Goal: Task Accomplishment & Management: Complete application form

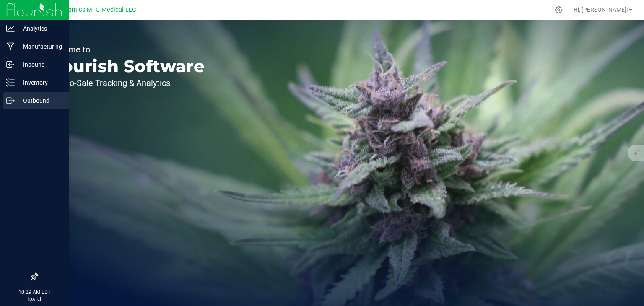
click at [3, 104] on div "Outbound" at bounding box center [36, 100] width 66 height 17
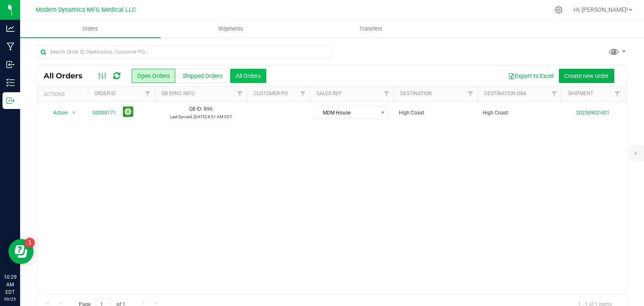
click at [240, 71] on button "All Orders" at bounding box center [248, 76] width 36 height 14
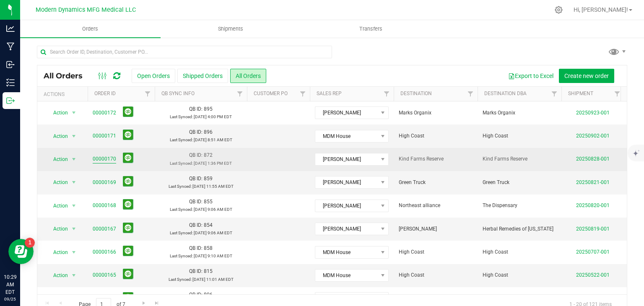
click at [101, 155] on link "00000170" at bounding box center [104, 159] width 23 height 8
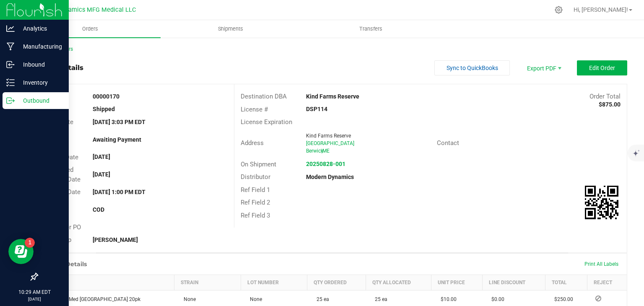
click at [13, 108] on div "Outbound" at bounding box center [36, 100] width 66 height 17
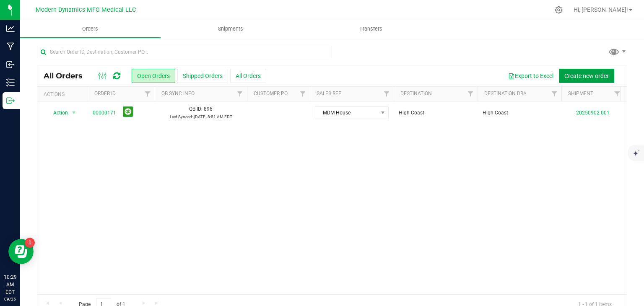
click at [597, 81] on button "Create new order" at bounding box center [586, 76] width 55 height 14
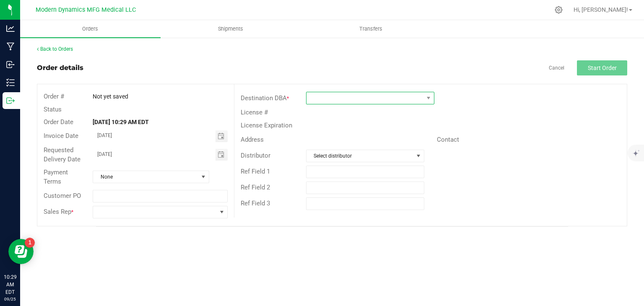
click at [310, 101] on span at bounding box center [365, 98] width 117 height 12
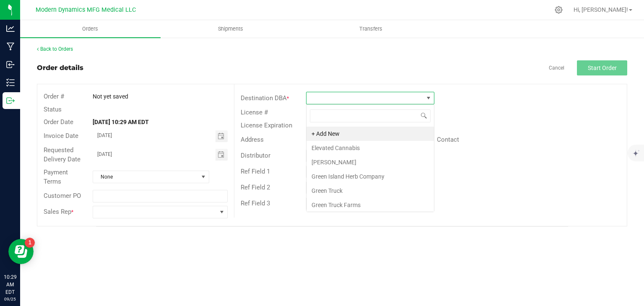
scroll to position [12, 128]
type input "kind"
click at [329, 129] on li "Kind Farms Reserve" at bounding box center [371, 134] width 128 height 14
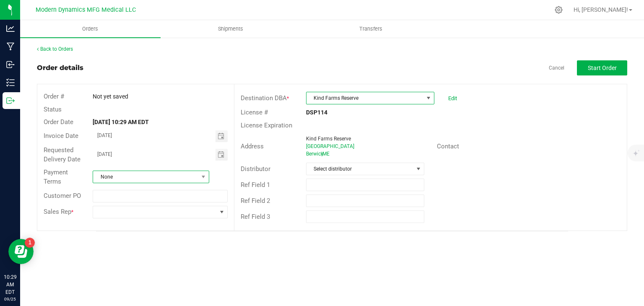
click at [194, 180] on span "None" at bounding box center [145, 177] width 105 height 12
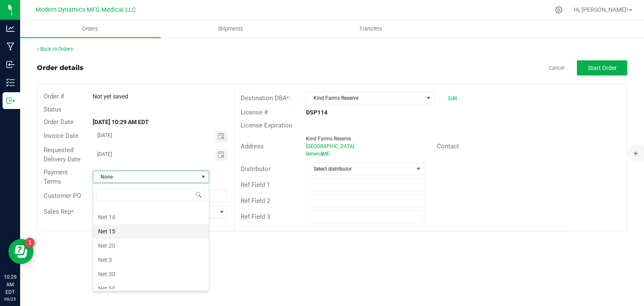
scroll to position [0, 0]
click at [167, 243] on li "COD" at bounding box center [151, 241] width 116 height 14
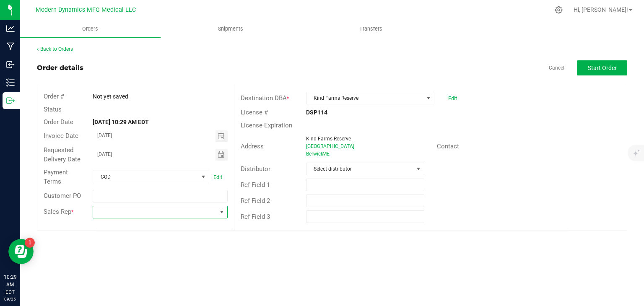
click at [214, 213] on span at bounding box center [154, 212] width 123 height 12
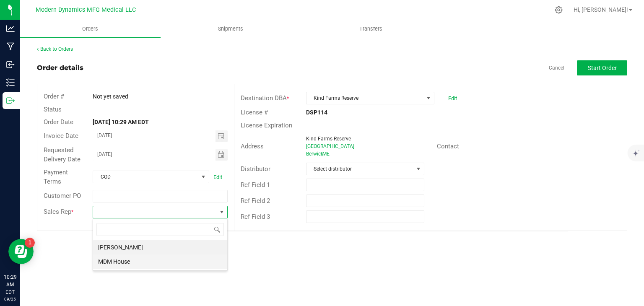
scroll to position [12, 135]
click at [175, 257] on li "MDM House" at bounding box center [160, 262] width 134 height 14
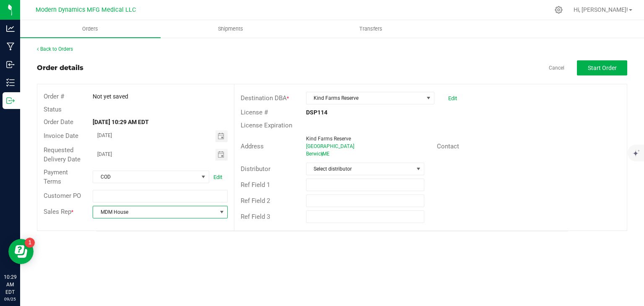
click at [220, 211] on span at bounding box center [222, 212] width 7 height 7
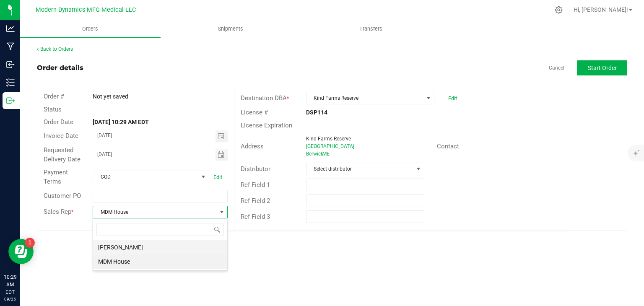
click at [188, 245] on li "[PERSON_NAME]" at bounding box center [160, 247] width 134 height 14
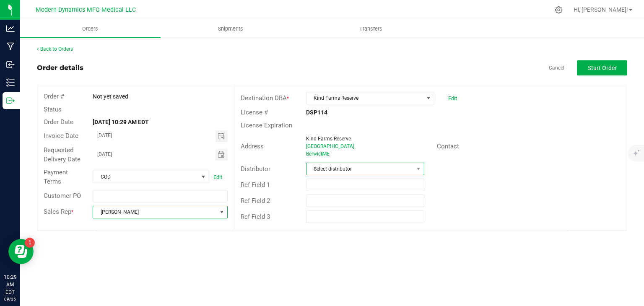
click at [356, 164] on span "Select distributor" at bounding box center [360, 169] width 107 height 12
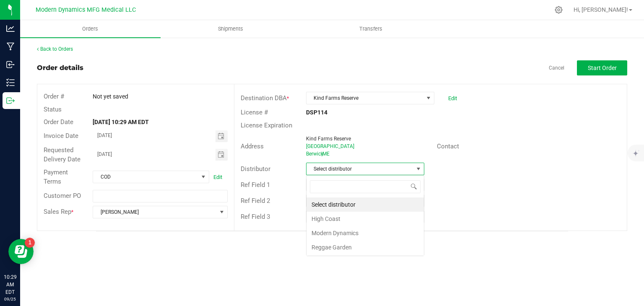
scroll to position [12, 118]
click at [348, 237] on li "Modern Dynamics" at bounding box center [365, 233] width 117 height 14
click at [604, 58] on div "Back to Orders Order details Cancel Start Order Order # Not yet saved Status Or…" at bounding box center [332, 138] width 591 height 186
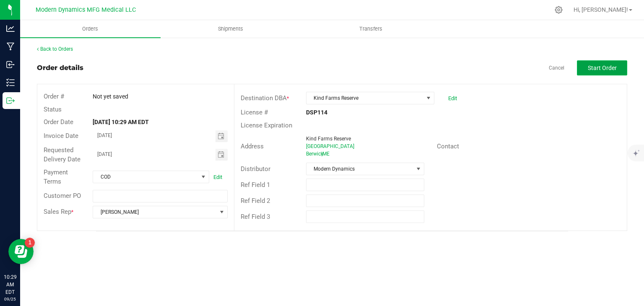
click at [600, 65] on span "Start Order" at bounding box center [602, 68] width 29 height 7
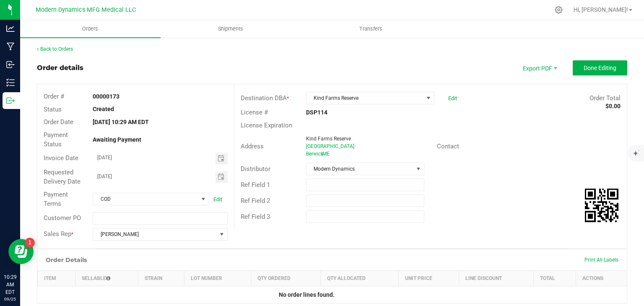
scroll to position [63, 0]
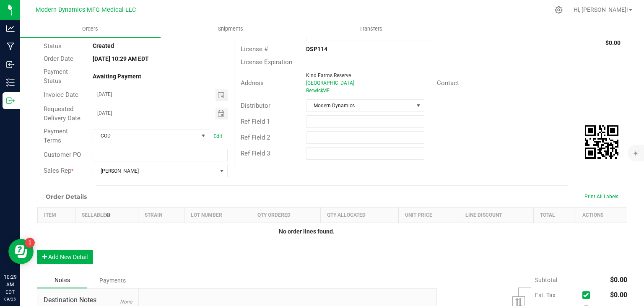
click at [64, 266] on div "Order Details Print All Labels Item Sellable Strain Lot Number Qty Ordered Qty …" at bounding box center [332, 229] width 591 height 87
click at [69, 261] on button "Add New Detail" at bounding box center [65, 257] width 56 height 14
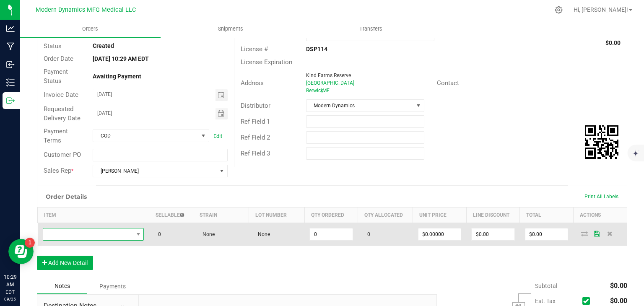
click at [83, 229] on span "NO DATA FOUND" at bounding box center [88, 235] width 90 height 12
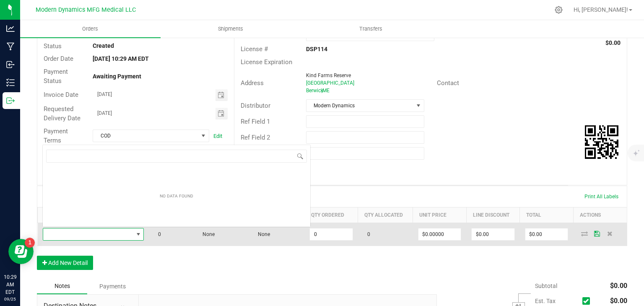
scroll to position [12, 99]
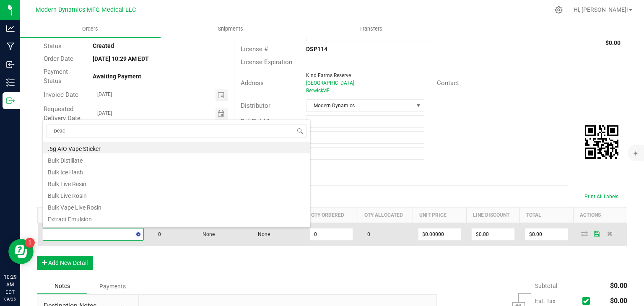
type input "peach"
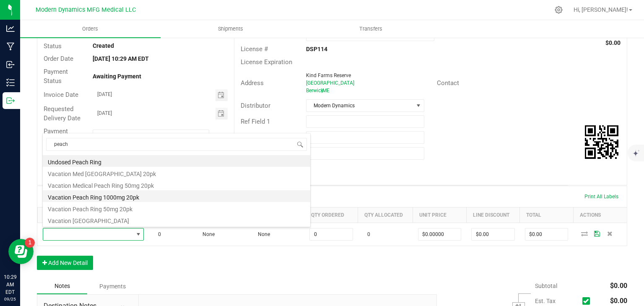
click at [107, 195] on li "Vacation Peach Ring 1000mg 20pk" at bounding box center [177, 196] width 268 height 12
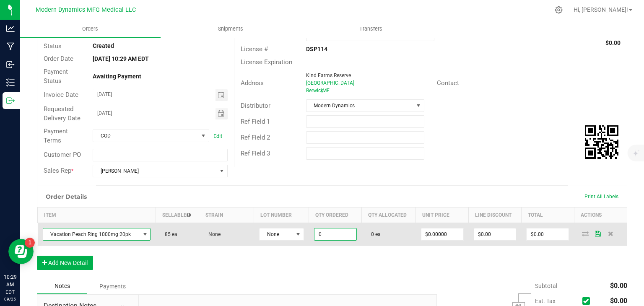
click at [326, 229] on input "0" at bounding box center [336, 235] width 42 height 12
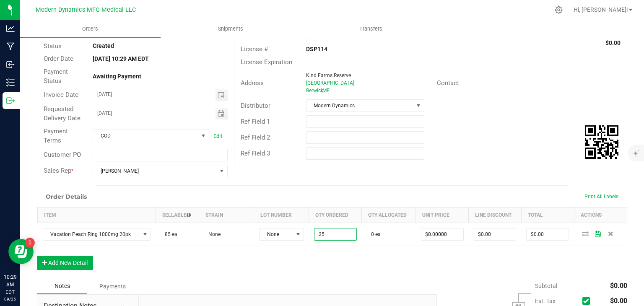
type input "25 ea"
click at [339, 258] on div "Order Details Print All Labels Item Sellable Strain Lot Number Qty Ordered Qty …" at bounding box center [332, 232] width 591 height 93
click at [433, 229] on input "0" at bounding box center [443, 235] width 42 height 12
type input "$25.00000"
type input "$625.00"
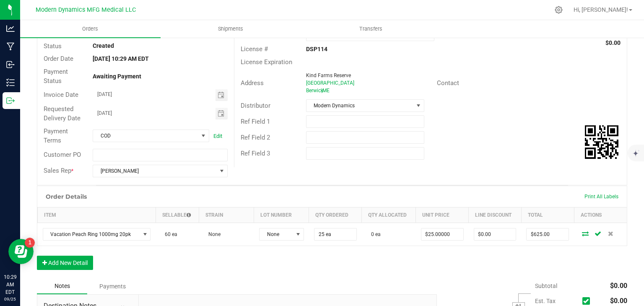
click at [435, 252] on div "Order Details Print All Labels Item Sellable Strain Lot Number Qty Ordered Qty …" at bounding box center [332, 232] width 591 height 93
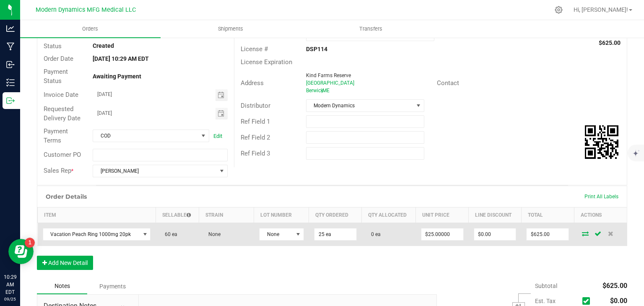
click at [579, 234] on span at bounding box center [585, 233] width 13 height 5
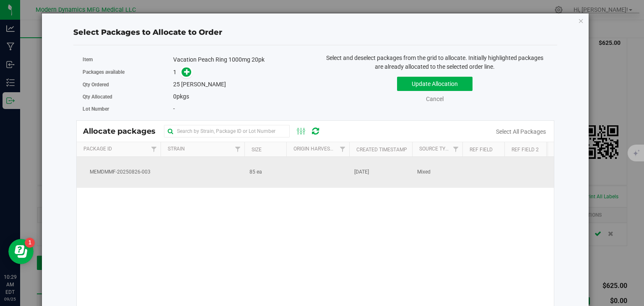
click at [263, 167] on td "85 ea" at bounding box center [266, 172] width 42 height 31
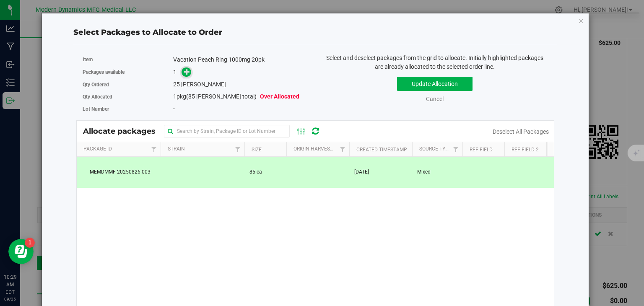
click at [186, 74] on icon at bounding box center [187, 72] width 6 height 6
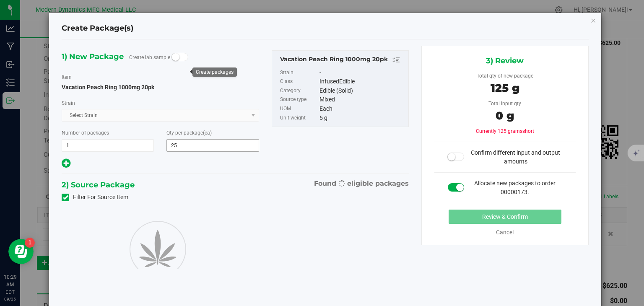
type input "25"
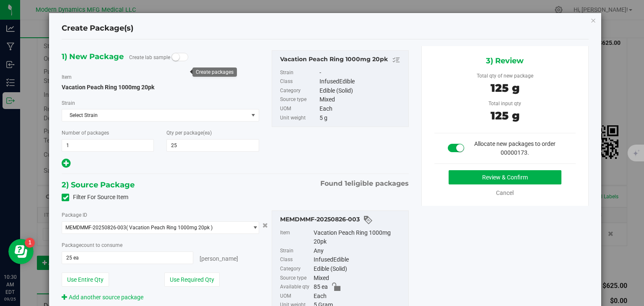
scroll to position [55, 0]
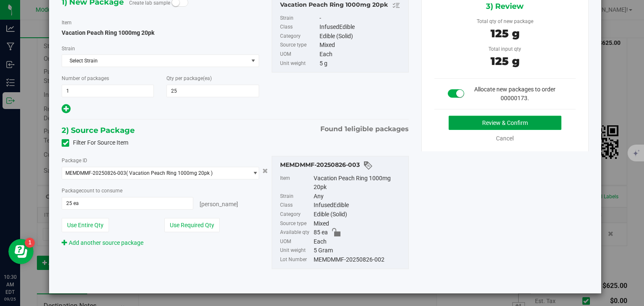
click at [489, 125] on button "Review & Confirm" at bounding box center [505, 123] width 113 height 14
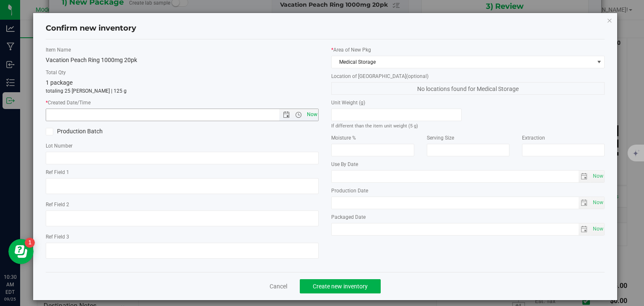
click at [312, 115] on span "Now" at bounding box center [312, 115] width 14 height 12
type input "[DATE] 10:30 AM"
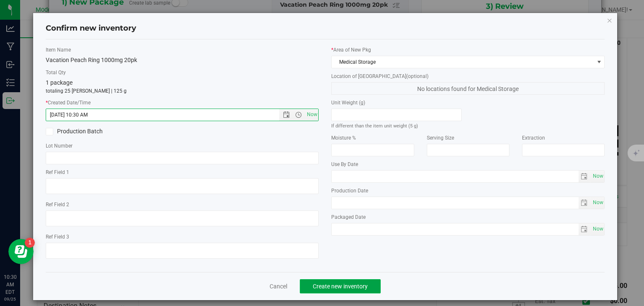
click at [370, 293] on button "Create new inventory" at bounding box center [340, 286] width 81 height 14
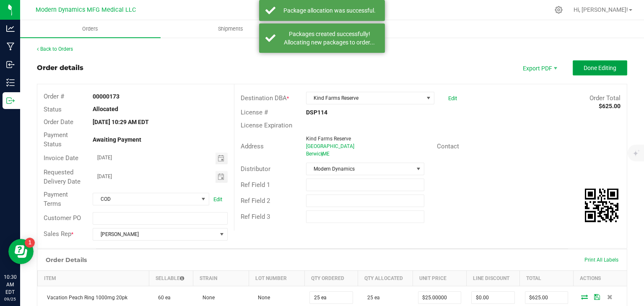
click at [615, 70] on button "Done Editing" at bounding box center [600, 67] width 55 height 15
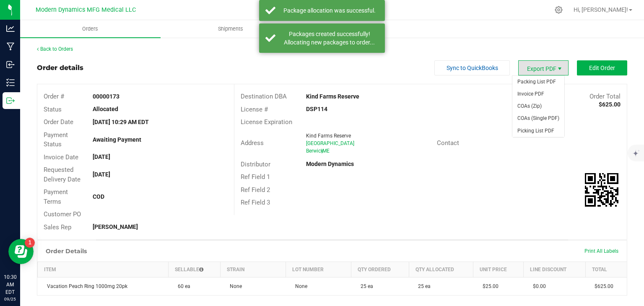
click at [557, 66] on span "Export PDF" at bounding box center [560, 68] width 7 height 7
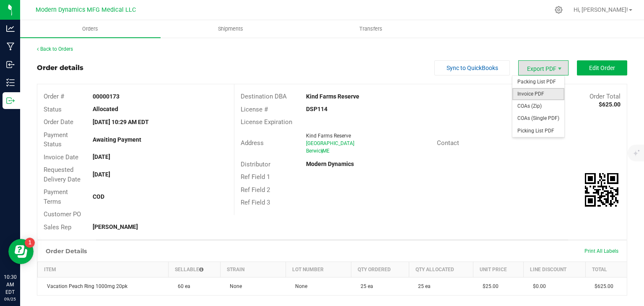
click at [535, 96] on span "Invoice PDF" at bounding box center [539, 94] width 52 height 12
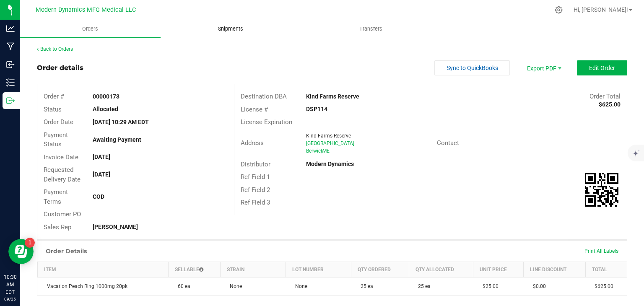
click at [249, 26] on span "Shipments" at bounding box center [231, 29] width 48 height 8
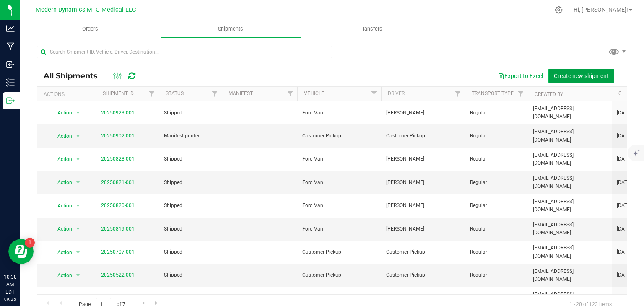
click at [558, 71] on button "Create new shipment" at bounding box center [582, 76] width 66 height 14
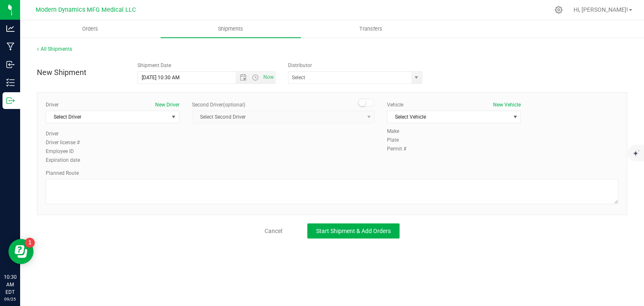
click at [125, 174] on div "Planned Route" at bounding box center [332, 173] width 573 height 8
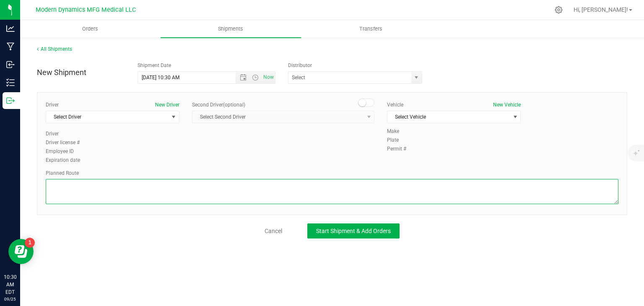
click at [123, 180] on textarea at bounding box center [332, 191] width 573 height 25
paste textarea "[STREET_ADDRESS][PERSON_NAME]  Take Biddeford Connector to I-95 S 4 min (1.6 m…"
type textarea "[STREET_ADDRESS][PERSON_NAME]  Take Biddeford Connector to I-95 S 4 min (1.6 m…"
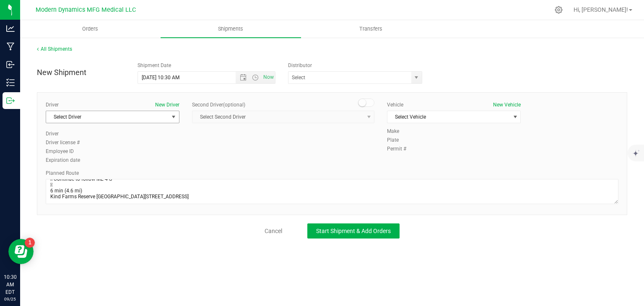
click at [149, 121] on span "Select Driver" at bounding box center [107, 117] width 122 height 12
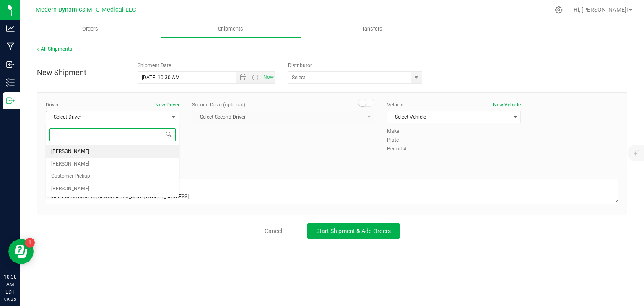
click at [134, 146] on li "[PERSON_NAME]" at bounding box center [112, 152] width 133 height 13
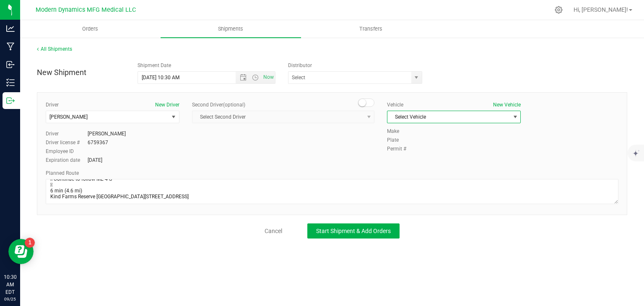
click at [436, 117] on span "Select Vehicle" at bounding box center [449, 117] width 122 height 12
click at [424, 143] on li "Ford Van" at bounding box center [454, 144] width 133 height 13
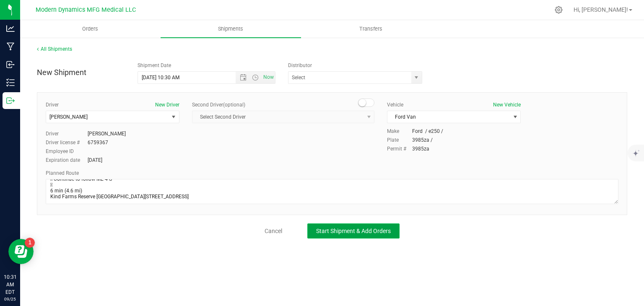
click at [376, 230] on span "Start Shipment & Add Orders" at bounding box center [353, 231] width 75 height 7
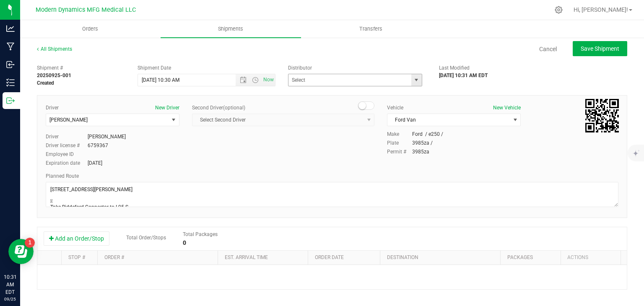
click at [414, 78] on span "select" at bounding box center [416, 80] width 7 height 7
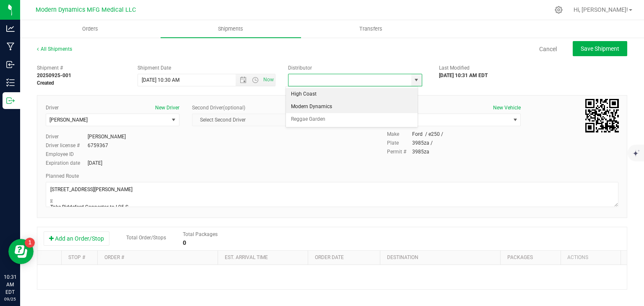
click at [361, 106] on li "Modern Dynamics" at bounding box center [352, 107] width 132 height 13
type input "Modern Dynamics"
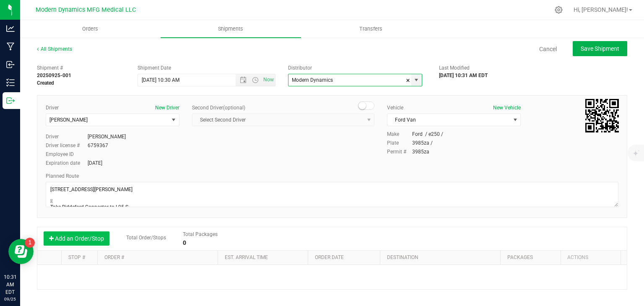
click at [86, 236] on button "Add an Order/Stop" at bounding box center [77, 239] width 66 height 14
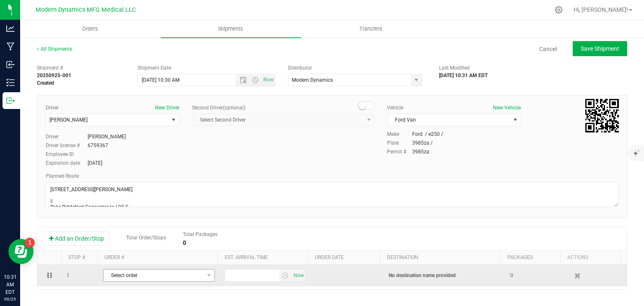
click at [132, 271] on span "Select order" at bounding box center [154, 276] width 100 height 12
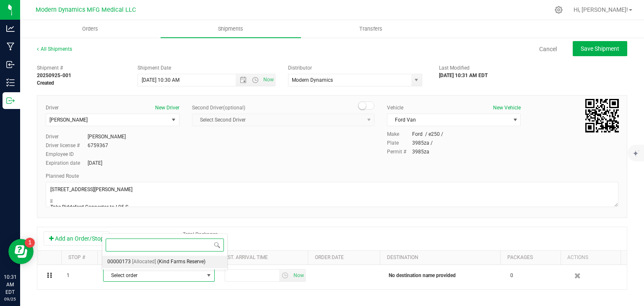
click at [142, 255] on div "Select order 00000173 [Allocated] ([GEOGRAPHIC_DATA]) No data found." at bounding box center [165, 252] width 126 height 36
click at [157, 260] on span "(Kind Farms Reserve)" at bounding box center [181, 262] width 48 height 11
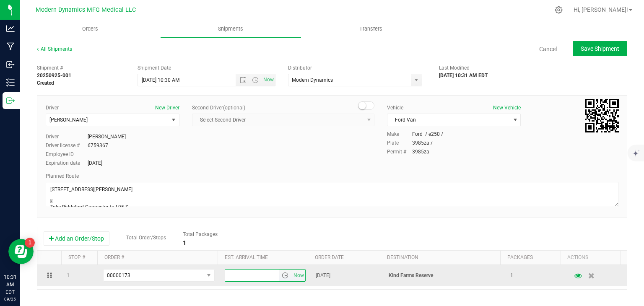
click at [237, 277] on input "text" at bounding box center [252, 276] width 55 height 12
type input "11:45 AM"
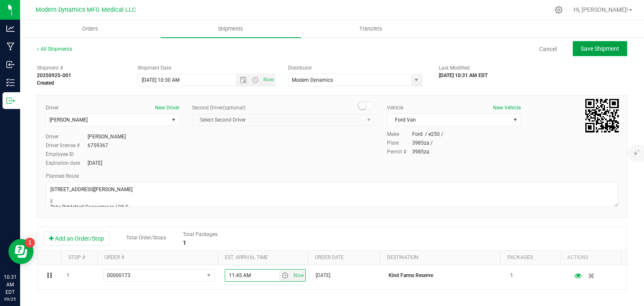
click at [586, 49] on span "Save Shipment" at bounding box center [600, 48] width 39 height 7
type input "[DATE] 2:30 PM"
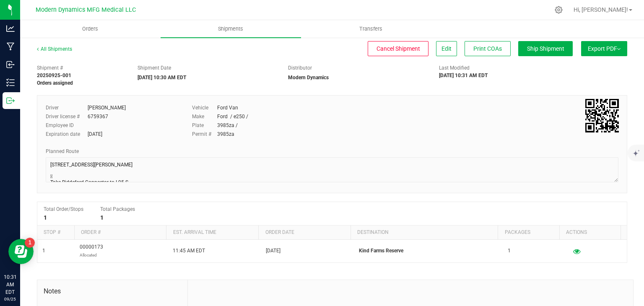
click at [585, 53] on button "Export PDF" at bounding box center [604, 48] width 46 height 15
click at [586, 67] on span "Manifest by Package ID" at bounding box center [591, 67] width 53 height 6
click at [596, 50] on span "Export PDF" at bounding box center [604, 48] width 33 height 7
click at [589, 94] on span "Standard [US_STATE] Trip Ticket" at bounding box center [601, 92] width 73 height 6
click at [607, 13] on span "Hi, [PERSON_NAME]!" at bounding box center [601, 9] width 55 height 7
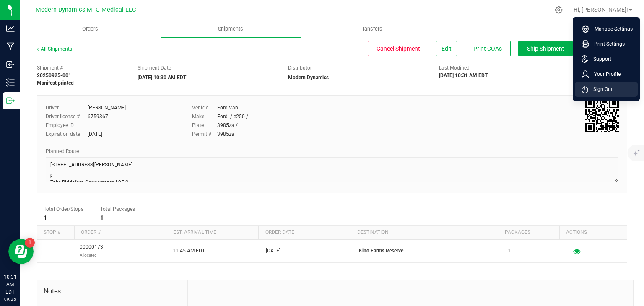
click at [581, 84] on li "Sign Out" at bounding box center [606, 89] width 63 height 15
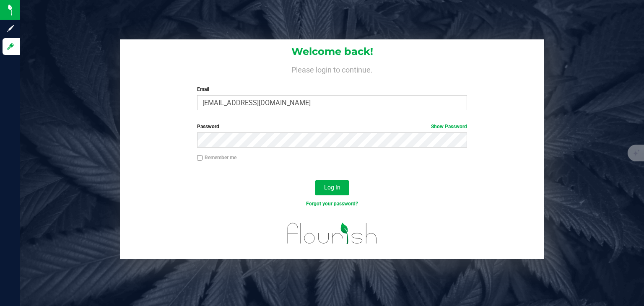
click at [331, 95] on div "Email [EMAIL_ADDRESS][DOMAIN_NAME] Required Please format your email correctly." at bounding box center [332, 98] width 283 height 25
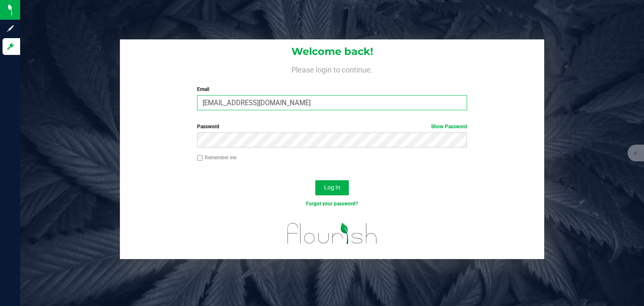
click at [317, 106] on input "[EMAIL_ADDRESS][DOMAIN_NAME]" at bounding box center [332, 102] width 271 height 15
type input "[PERSON_NAME][EMAIL_ADDRESS][DOMAIN_NAME]"
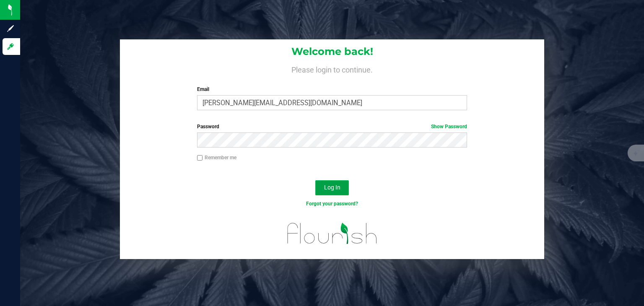
click at [331, 184] on span "Log In" at bounding box center [332, 187] width 16 height 7
